Goal: Information Seeking & Learning: Understand process/instructions

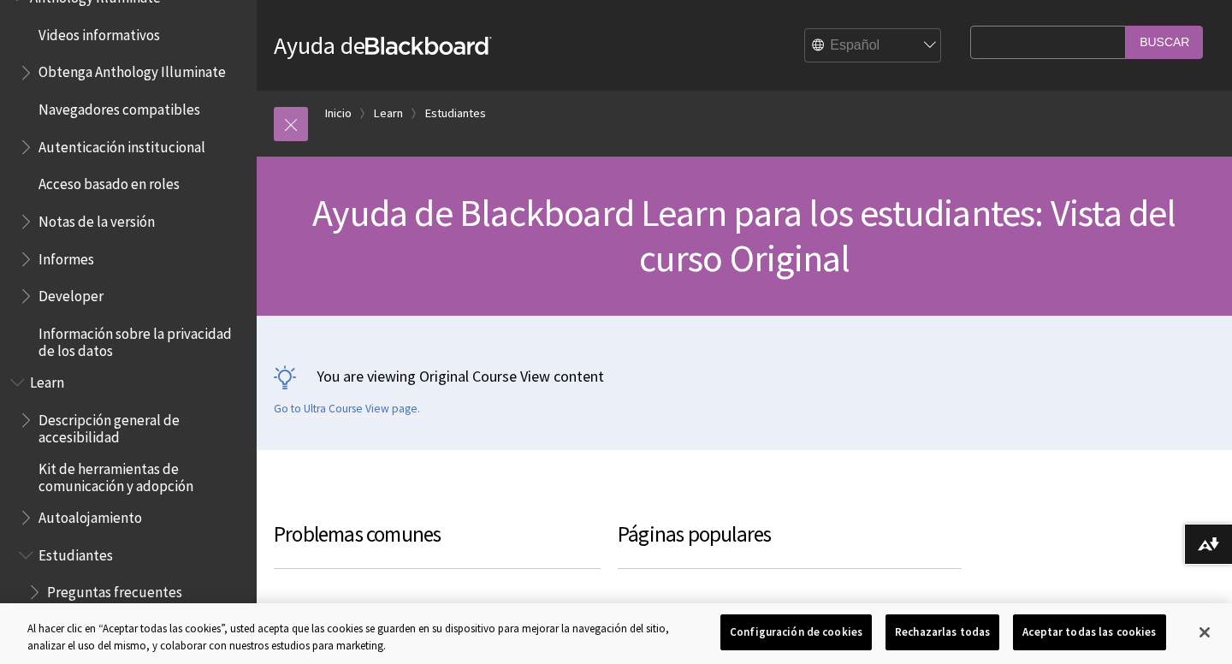
click at [296, 120] on link at bounding box center [291, 124] width 34 height 34
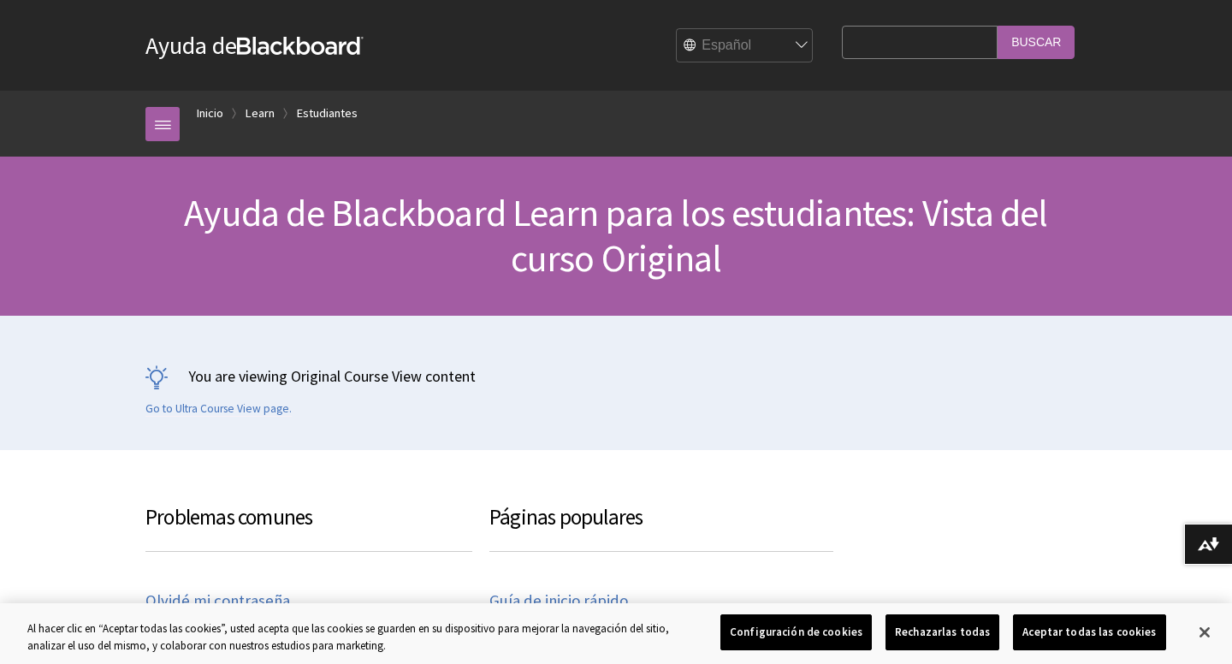
click at [163, 51] on link "Ayuda de Blackboard" at bounding box center [254, 45] width 218 height 31
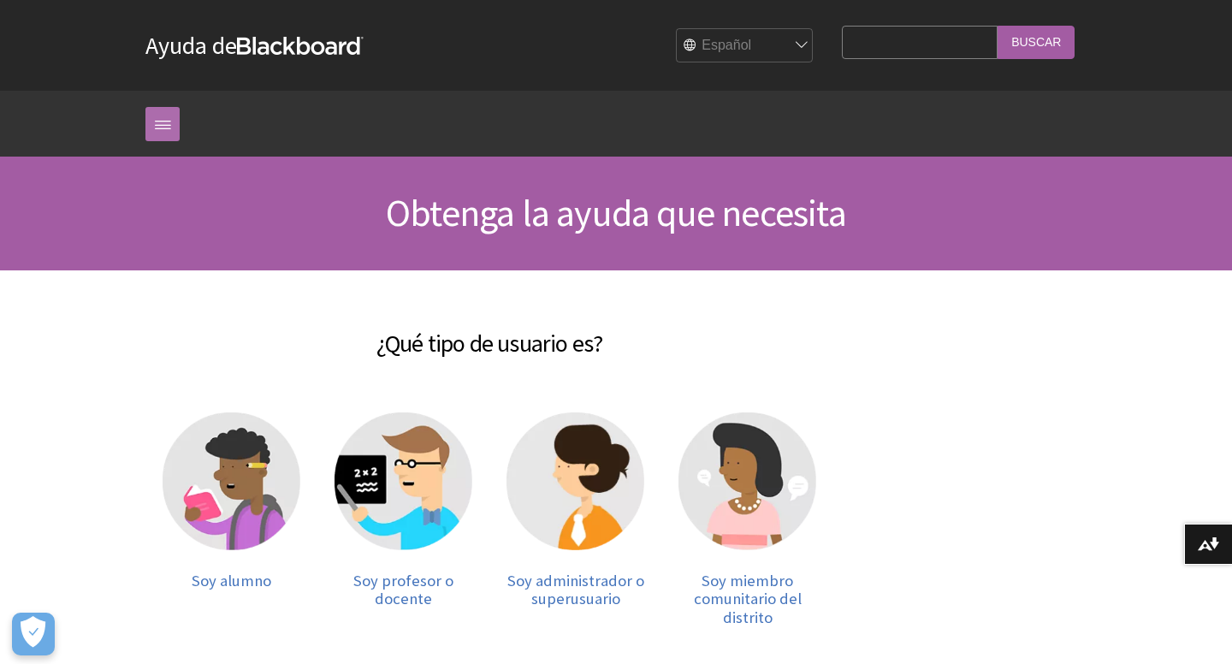
click at [162, 134] on link at bounding box center [162, 124] width 34 height 34
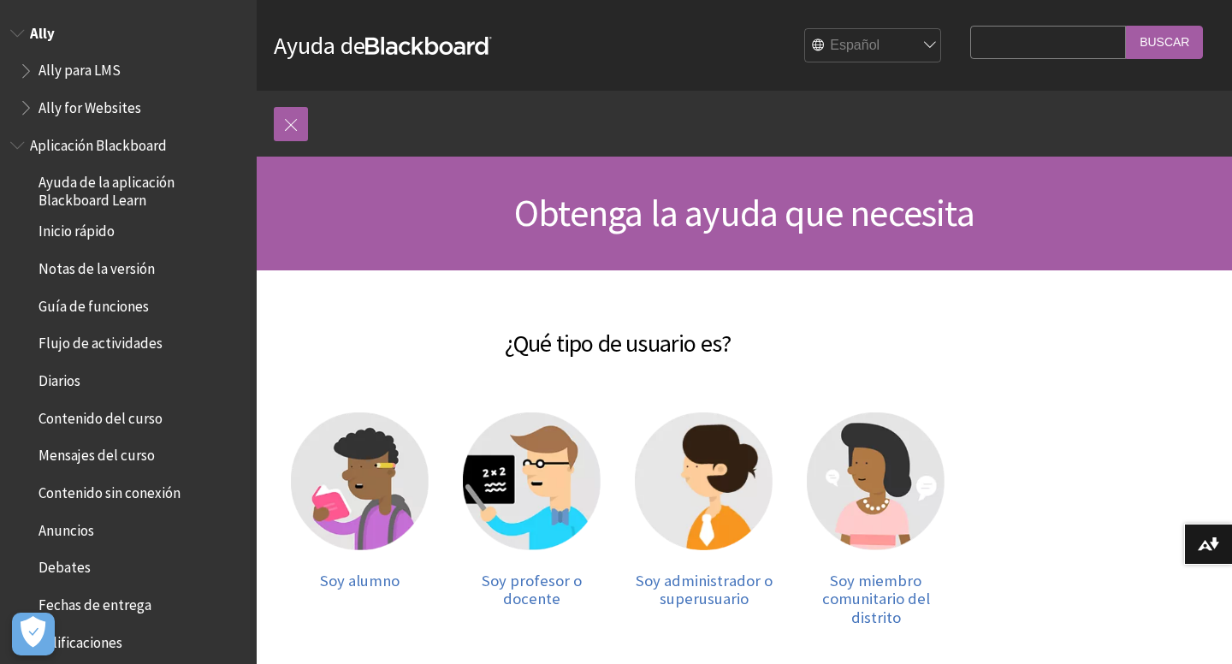
click at [42, 39] on span "Ally" at bounding box center [42, 30] width 25 height 23
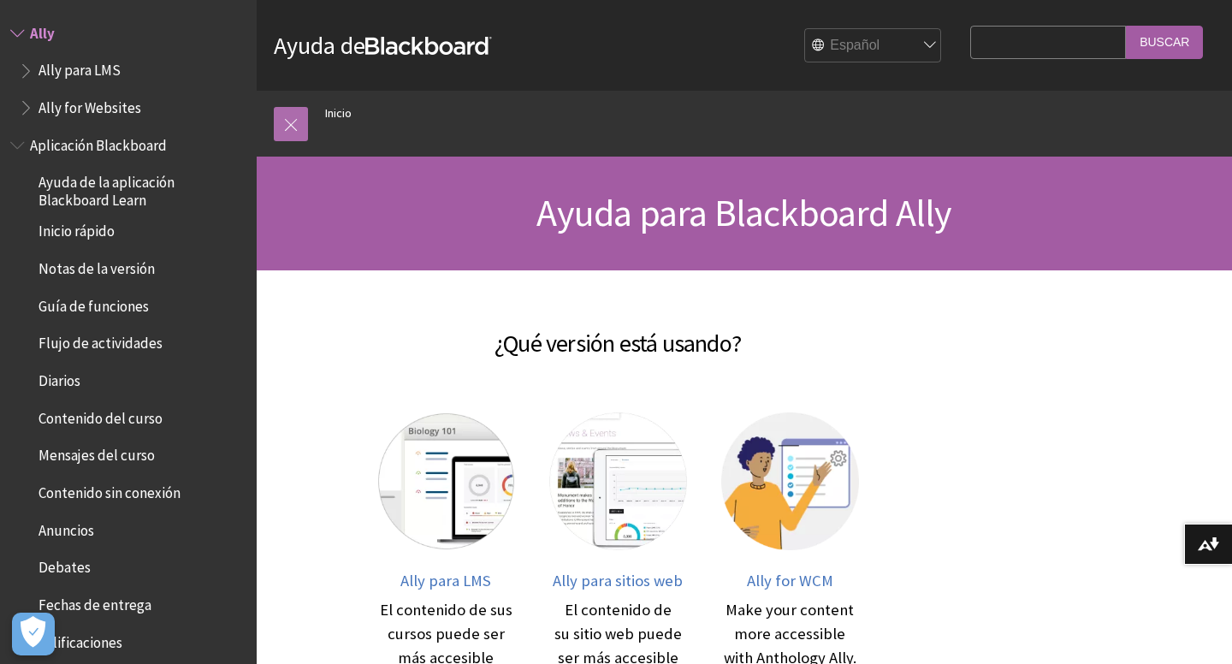
click at [288, 126] on link at bounding box center [291, 124] width 34 height 34
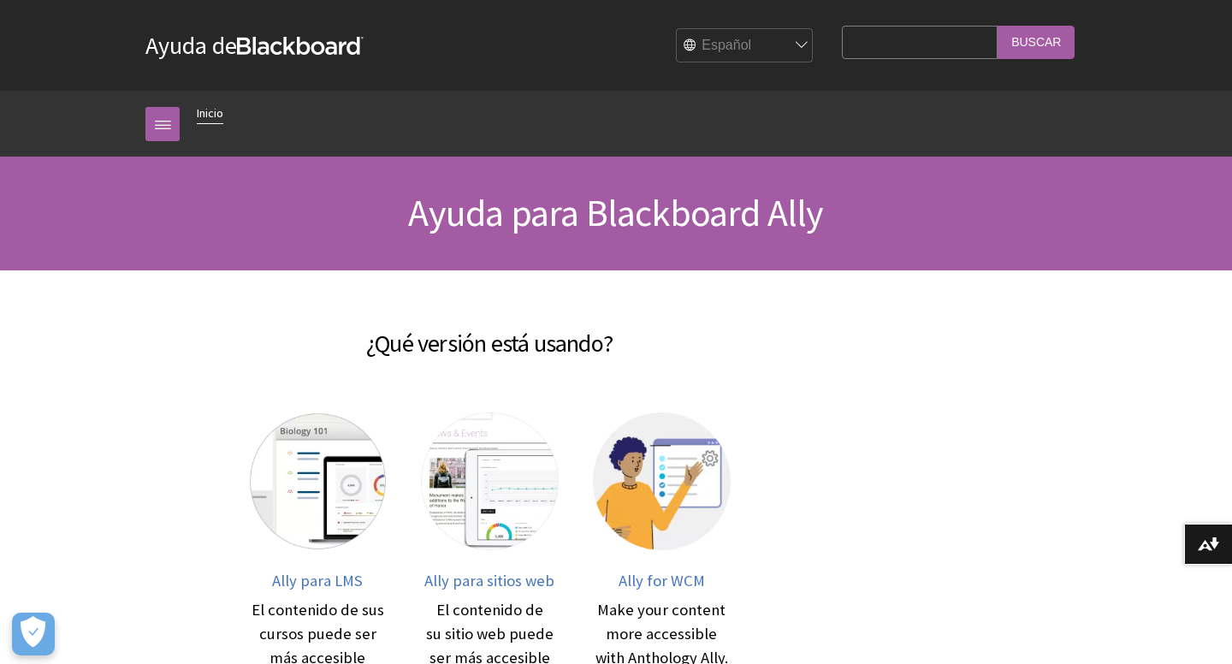
click at [216, 105] on link "Inicio" at bounding box center [210, 113] width 27 height 21
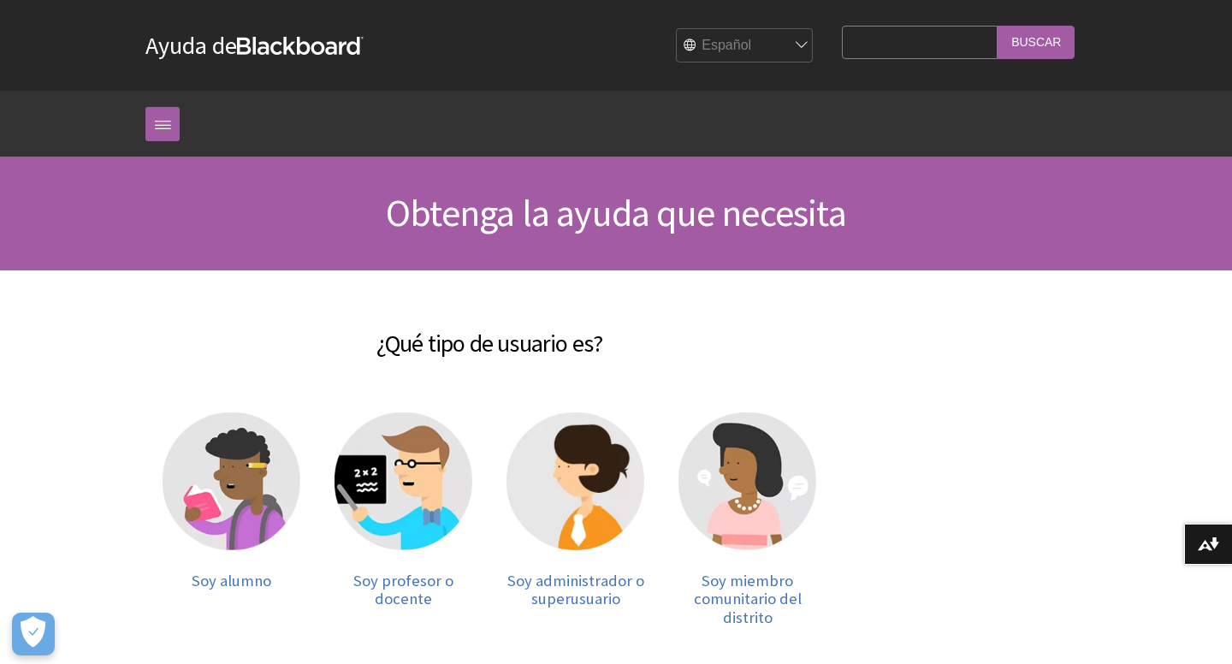
click at [327, 60] on div "Ayuda de Blackboard Ayuda de Bb English عربية Català Cymraeg Deutsch Español Su…" at bounding box center [616, 45] width 976 height 91
click at [151, 133] on link at bounding box center [162, 124] width 34 height 34
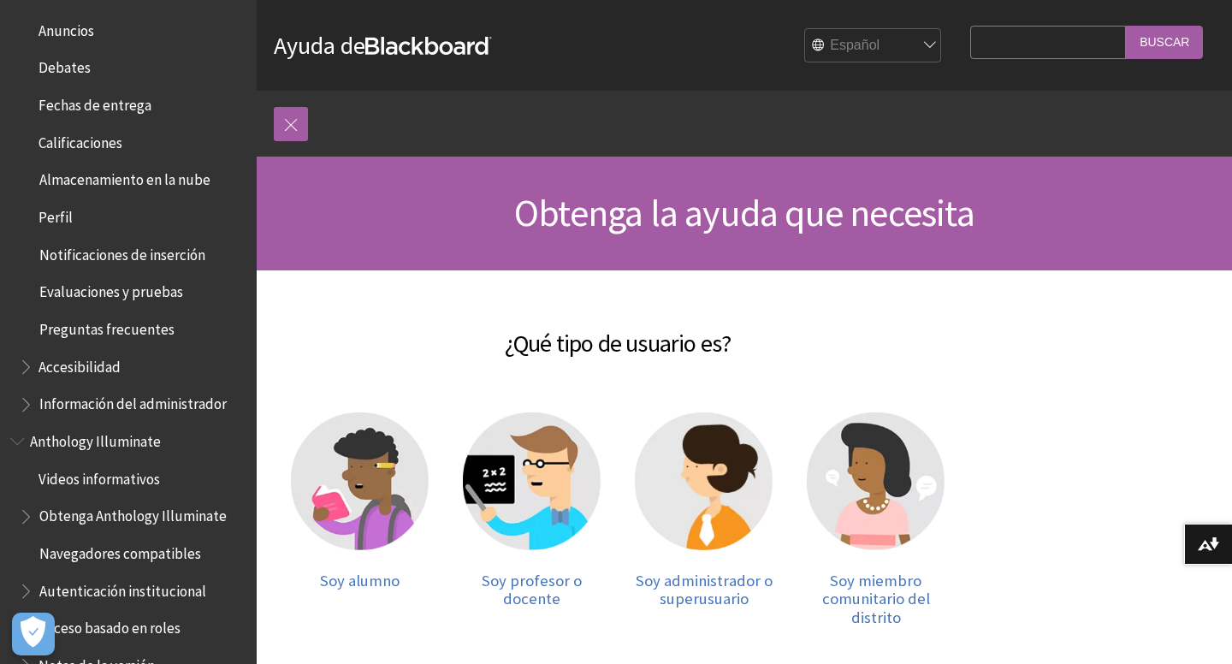
scroll to position [497, 0]
click at [118, 218] on span "Perfil" at bounding box center [133, 219] width 228 height 29
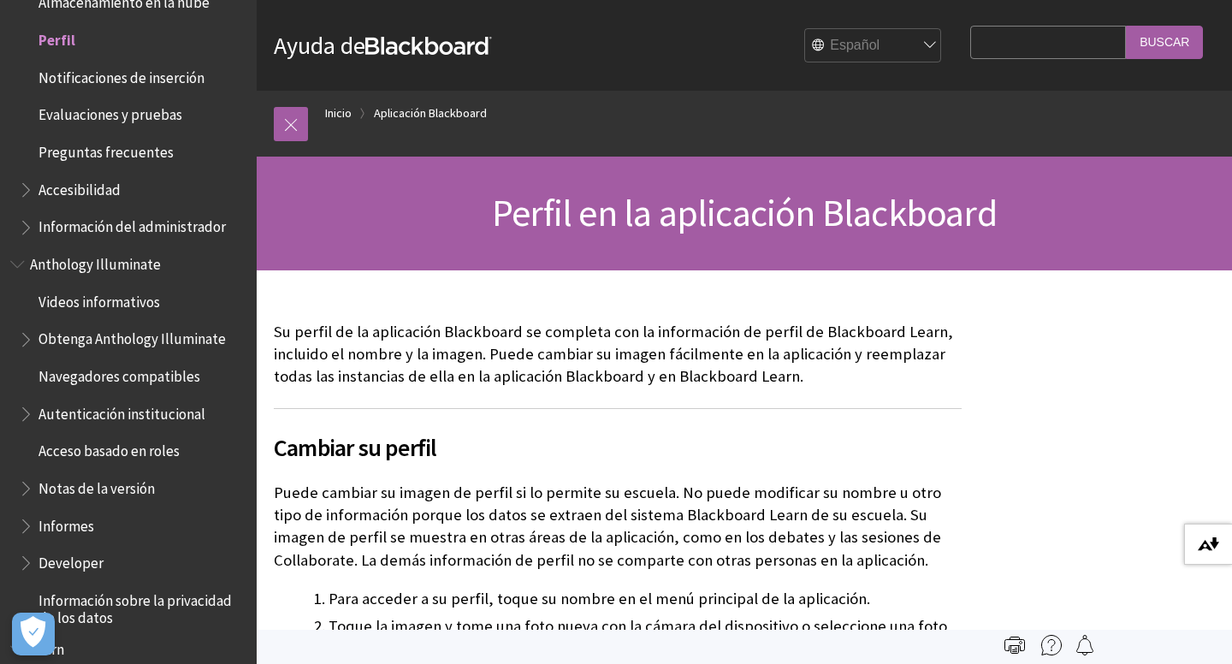
click at [1219, 545] on button "Descargar formatos alternativos..." at bounding box center [1208, 544] width 48 height 41
